Goal: Transaction & Acquisition: Purchase product/service

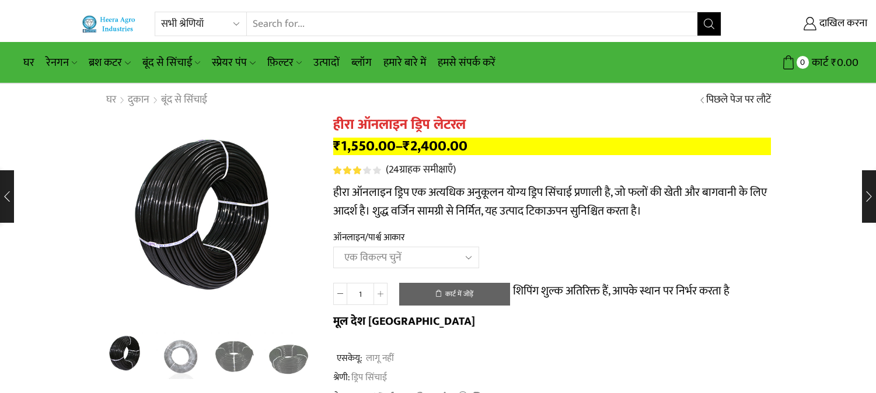
click at [293, 89] on div "घर दुकान बूंद से सिंचाई पिछले [PERSON_NAME] पर लौटें" at bounding box center [438, 100] width 876 height 33
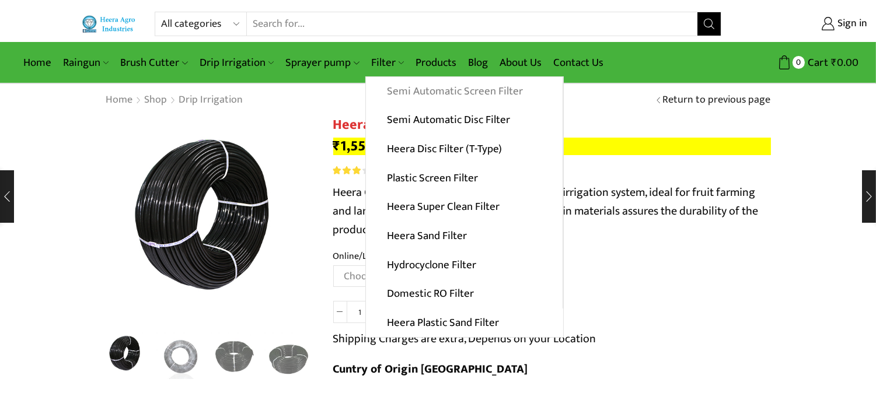
click at [395, 88] on link "Semi Automatic Screen Filter" at bounding box center [464, 91] width 197 height 29
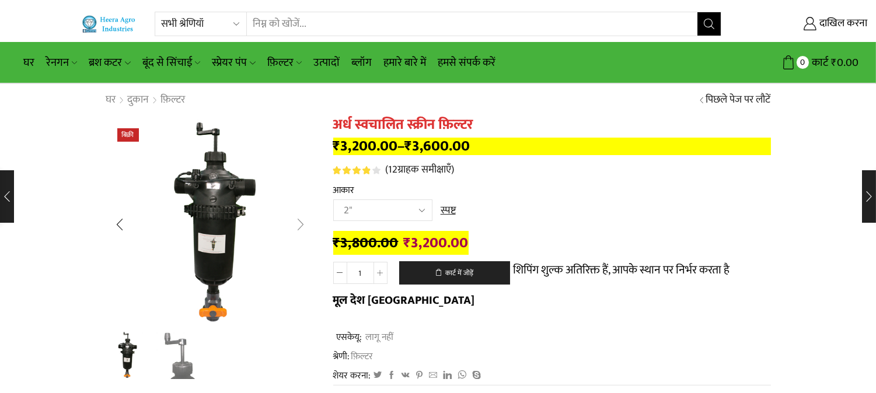
click at [303, 221] on div "अगली स्लाइड" at bounding box center [301, 224] width 29 height 29
